Goal: Use online tool/utility

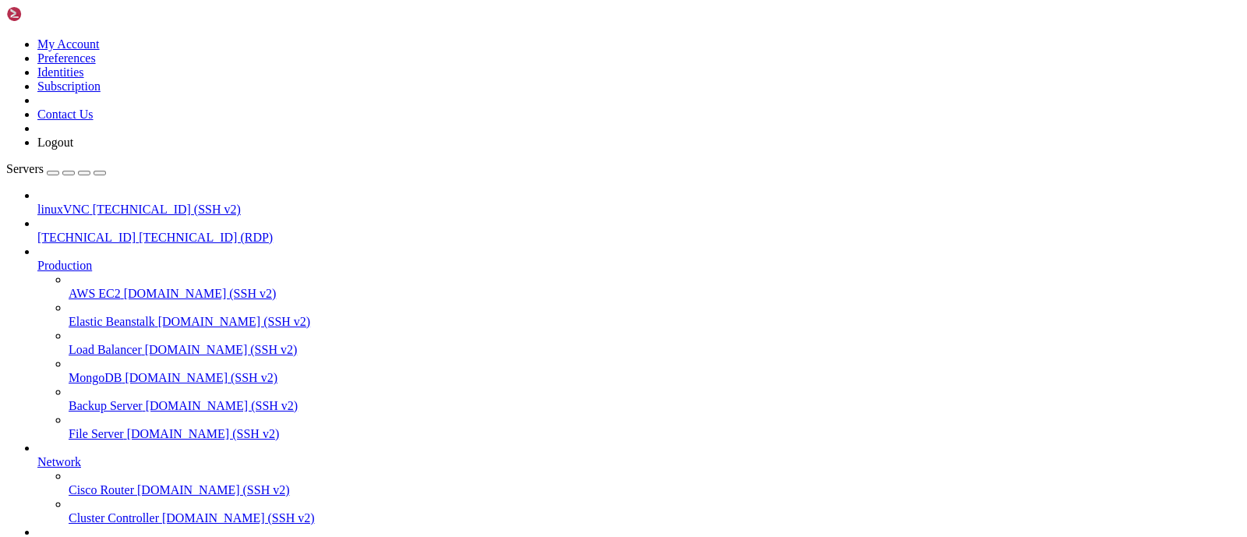
drag, startPoint x: 353, startPoint y: 1195, endPoint x: 292, endPoint y: 1201, distance: 61.1
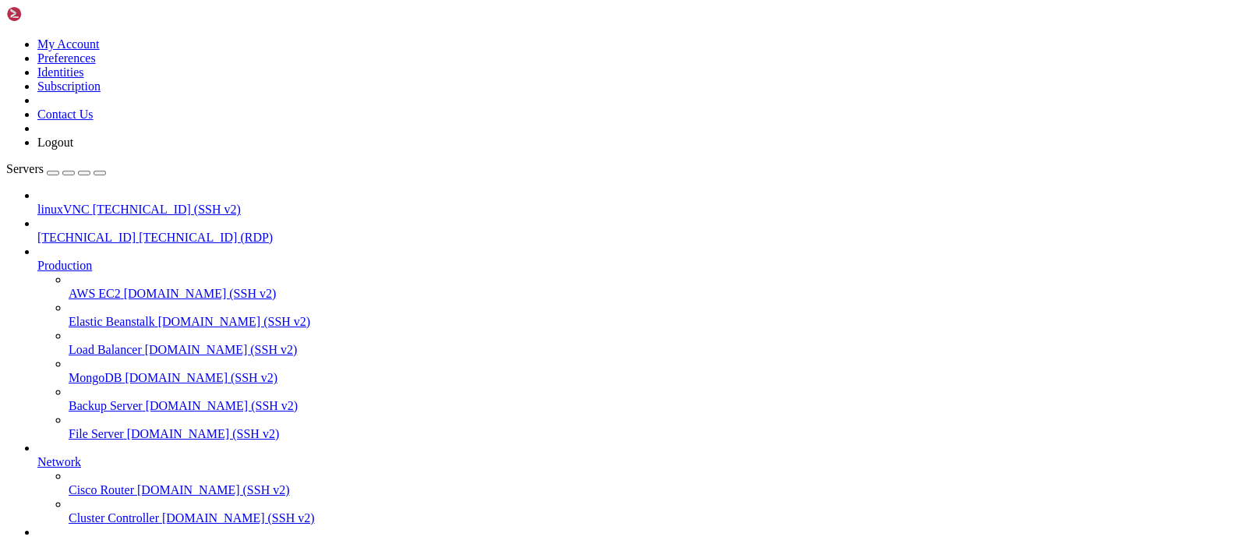
drag, startPoint x: 397, startPoint y: 1192, endPoint x: 549, endPoint y: 1195, distance: 152.8
drag, startPoint x: 741, startPoint y: 1182, endPoint x: 786, endPoint y: 1182, distance: 45.2
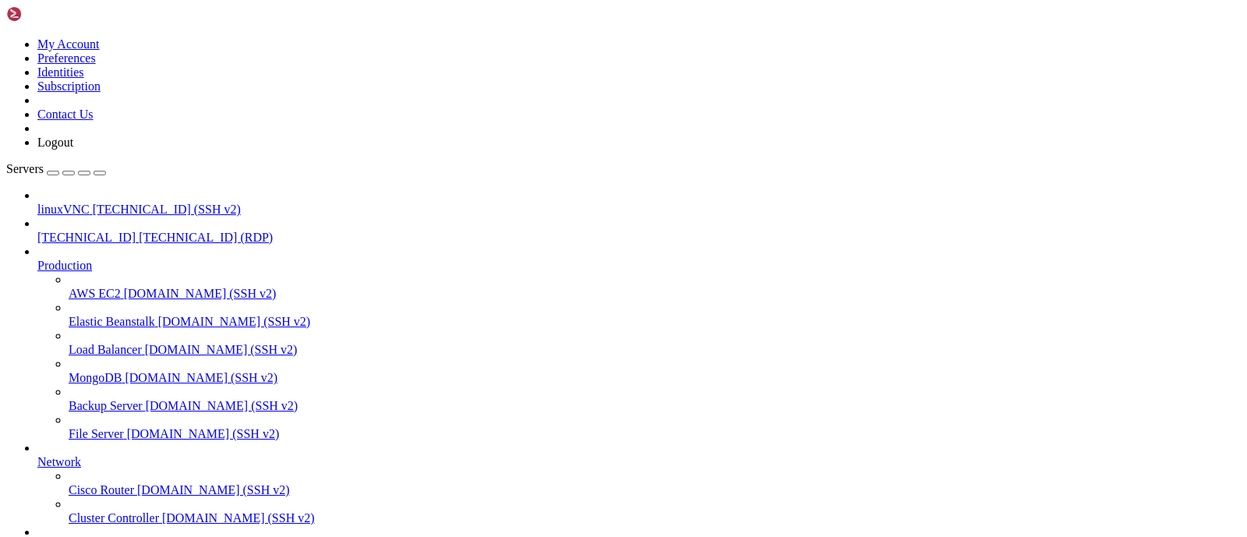
drag, startPoint x: 1024, startPoint y: 1013, endPoint x: 1025, endPoint y: 1040, distance: 26.5
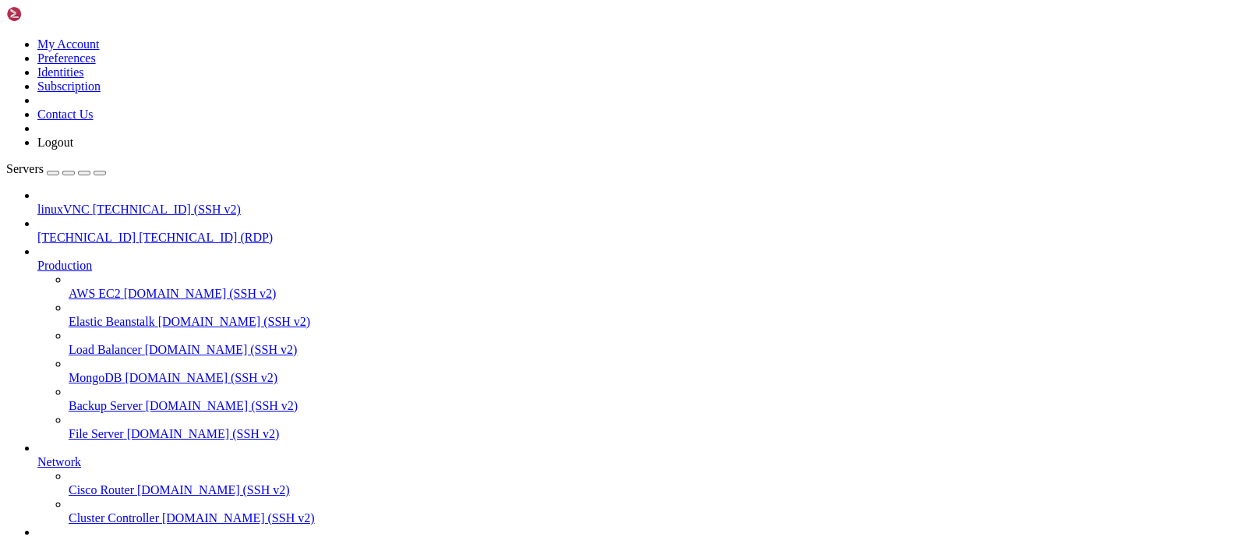
drag, startPoint x: 1029, startPoint y: 1009, endPoint x: 1032, endPoint y: 1047, distance: 37.5
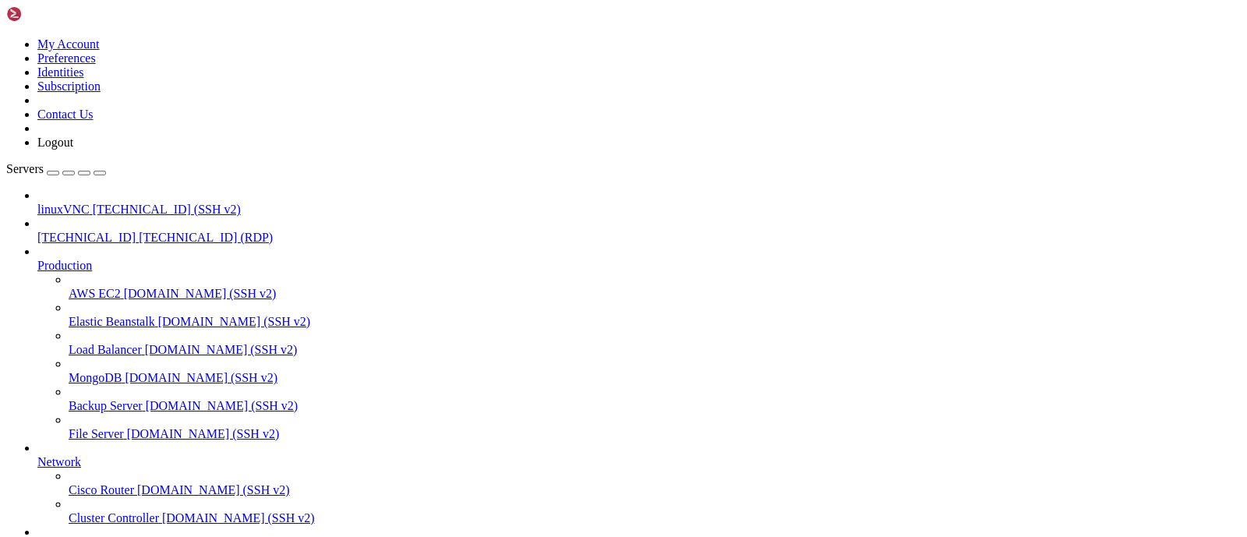
drag, startPoint x: 1026, startPoint y: 1022, endPoint x: 1035, endPoint y: 962, distance: 60.7
